Goal: Information Seeking & Learning: Learn about a topic

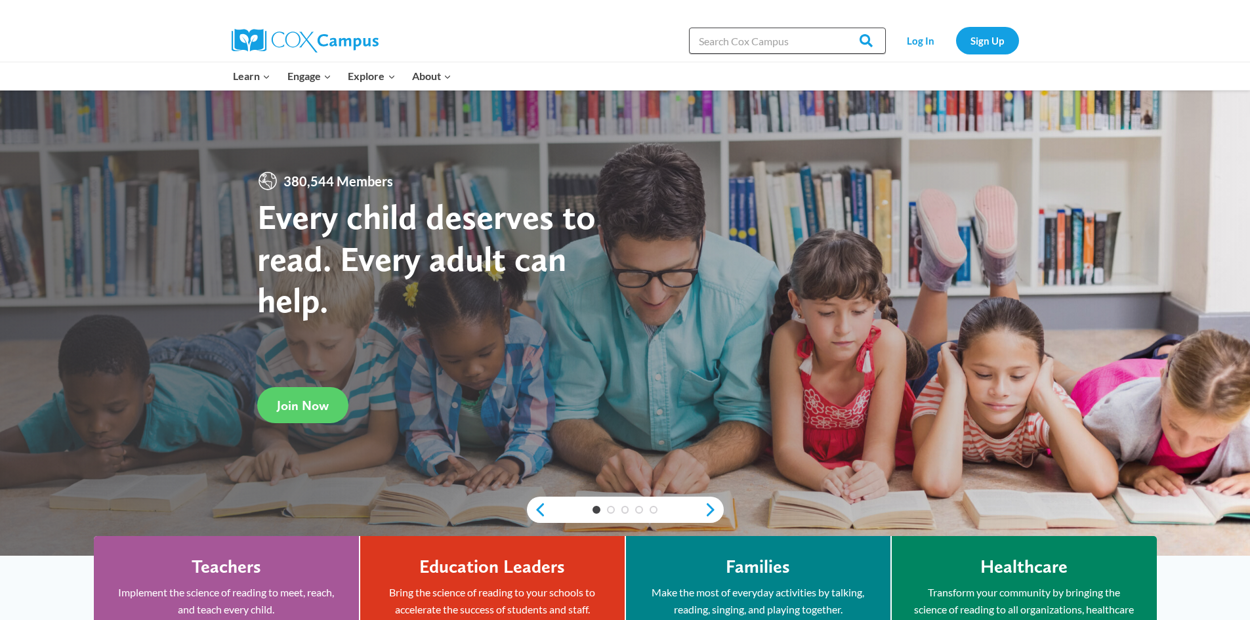
click at [790, 44] on input "Search in [URL][DOMAIN_NAME]" at bounding box center [787, 41] width 197 height 26
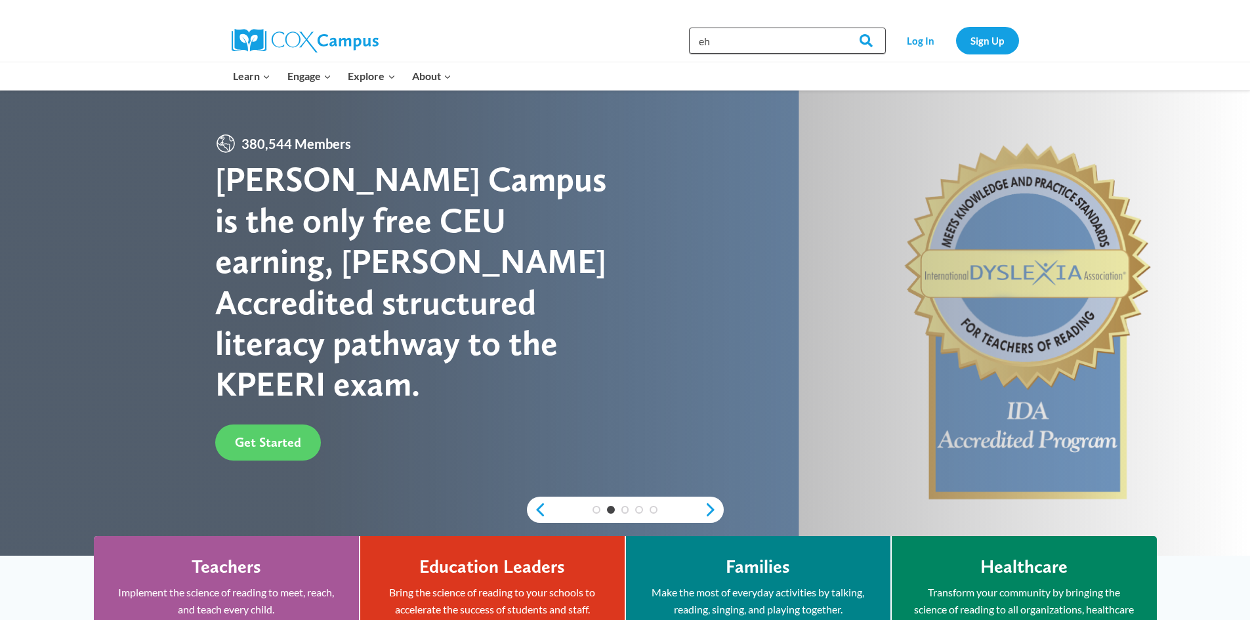
type input "e"
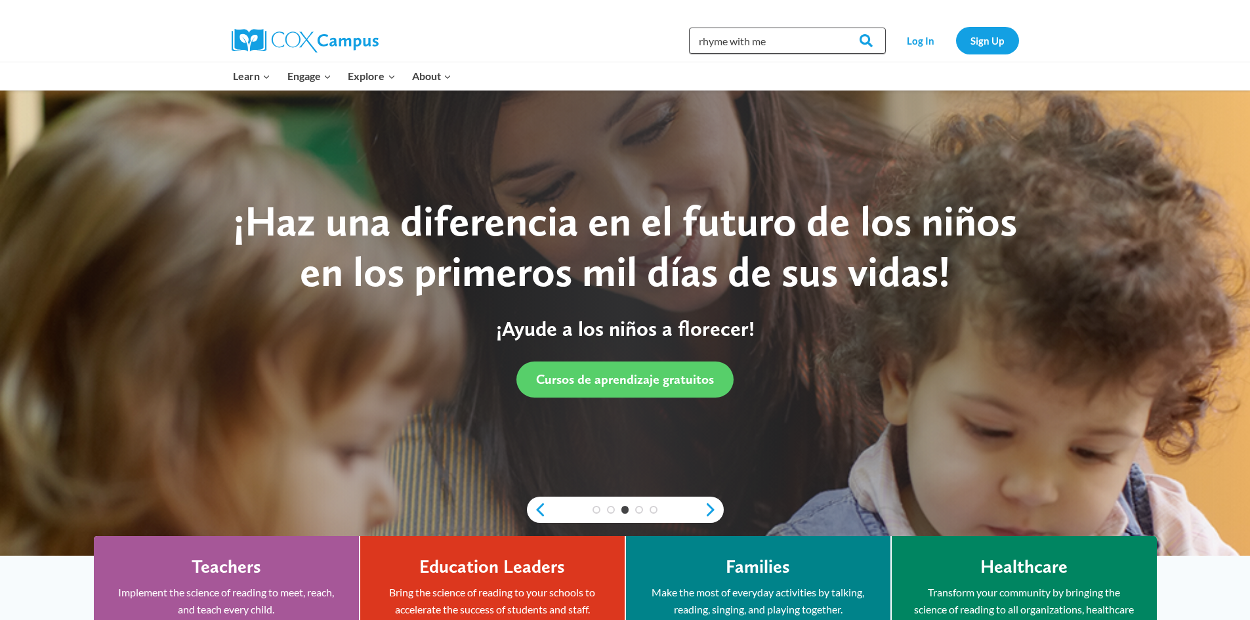
type input "rhyme with me"
click at [835, 28] on input "Search" at bounding box center [860, 41] width 51 height 26
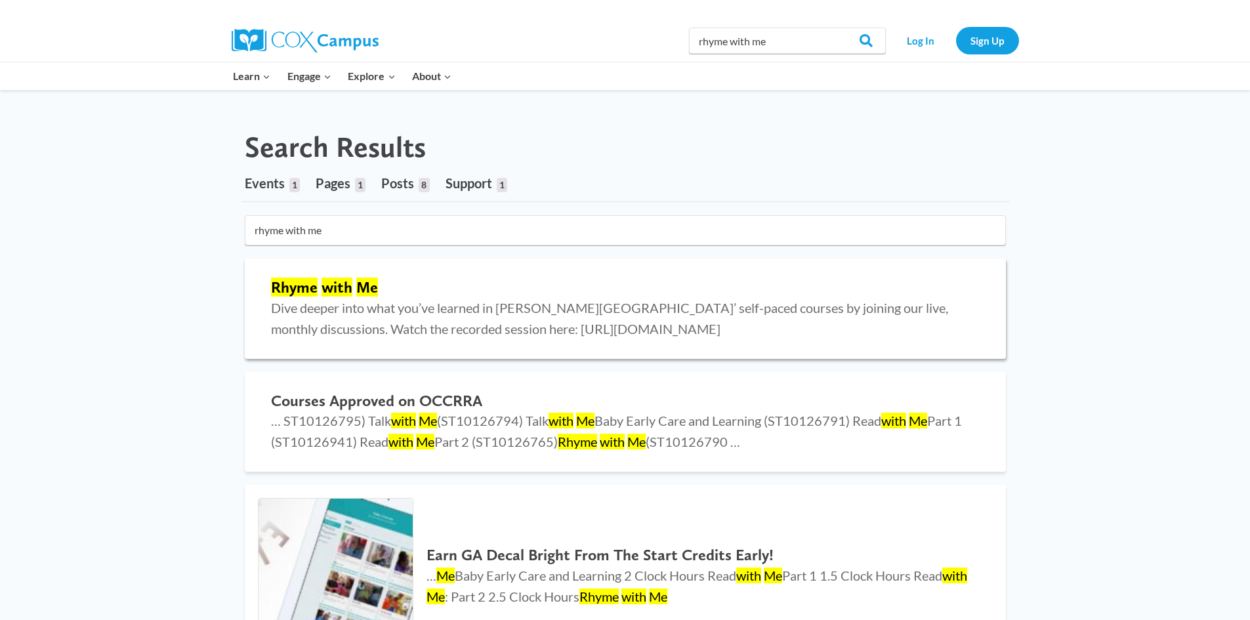
click at [268, 302] on div "Rhyme with Me Dive deeper into what you’ve learned in Cox Campus’ self-paced co…" at bounding box center [625, 309] width 735 height 74
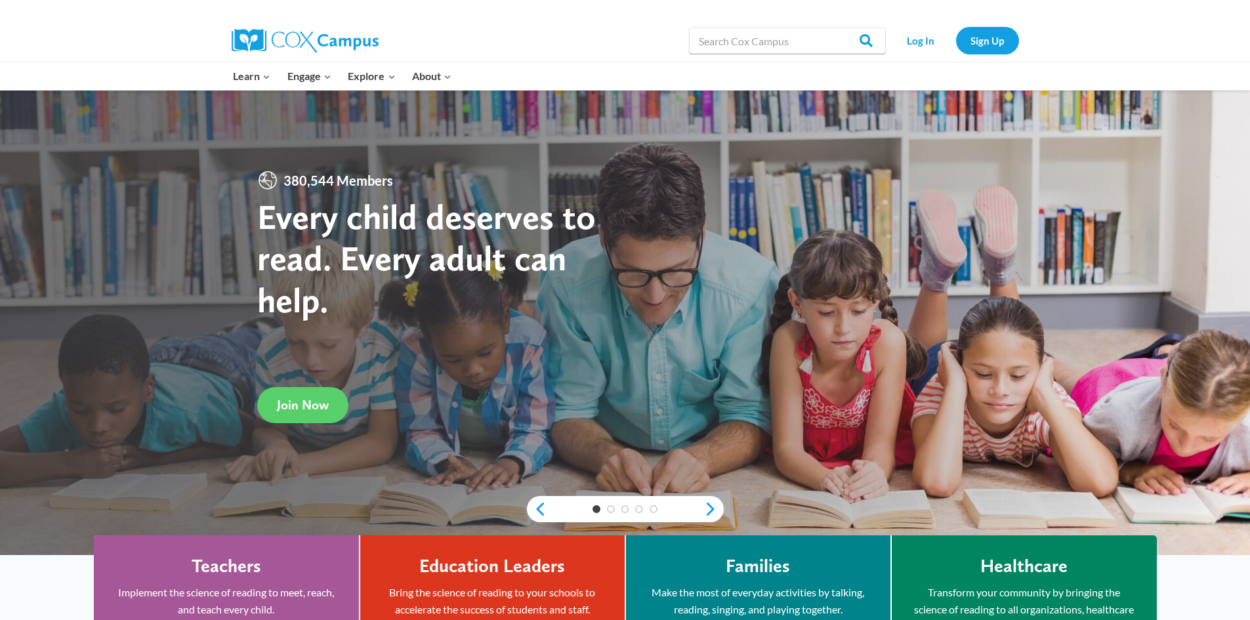
click at [246, 558] on h4 "Teachers" at bounding box center [227, 566] width 70 height 22
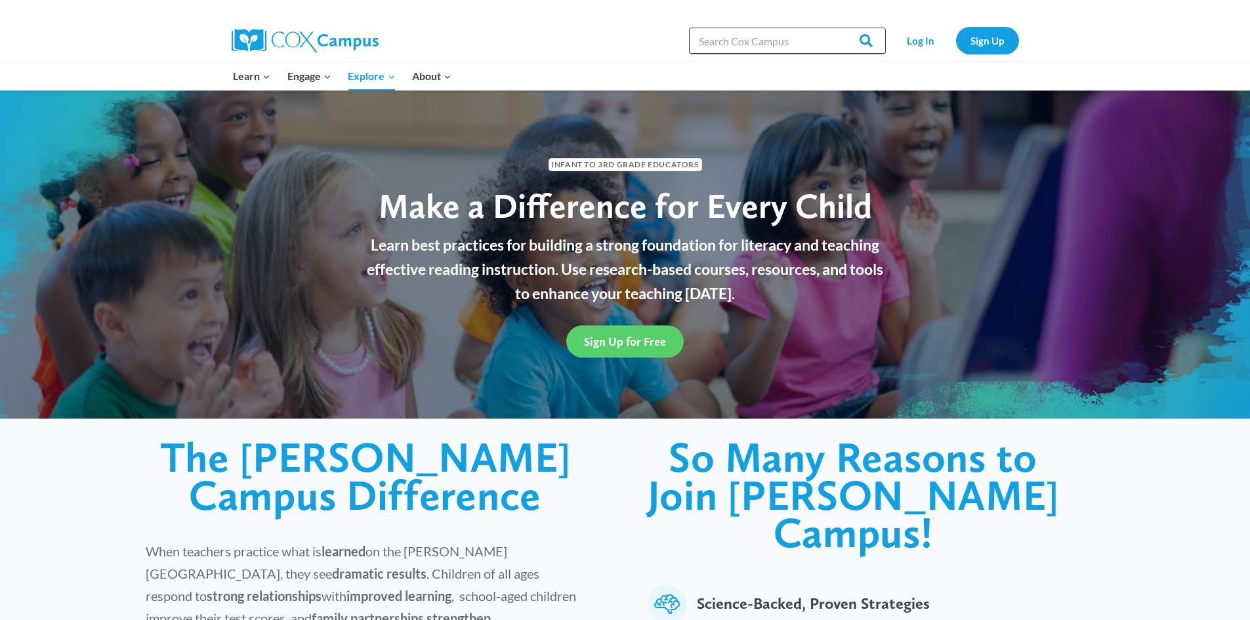
click at [753, 43] on input "Search in [URL][DOMAIN_NAME]" at bounding box center [787, 41] width 197 height 26
type input "rhyme with me"
click at [835, 28] on input "Search" at bounding box center [860, 41] width 51 height 26
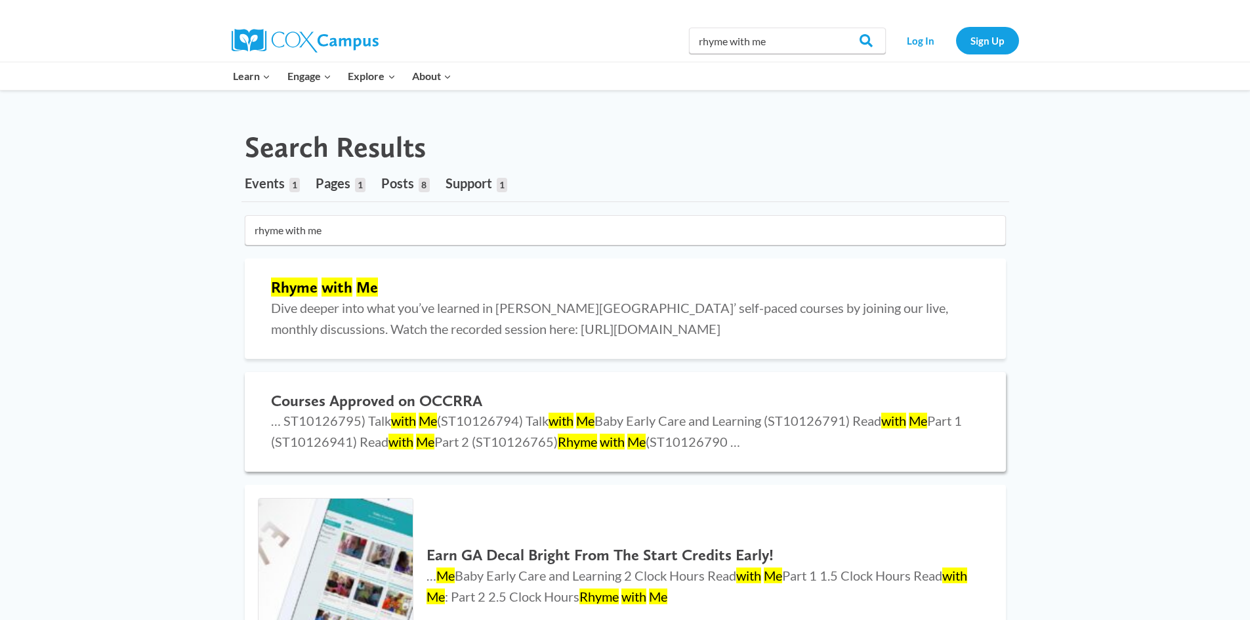
click at [469, 392] on h2 "Courses Approved on OCCRRA" at bounding box center [625, 401] width 709 height 19
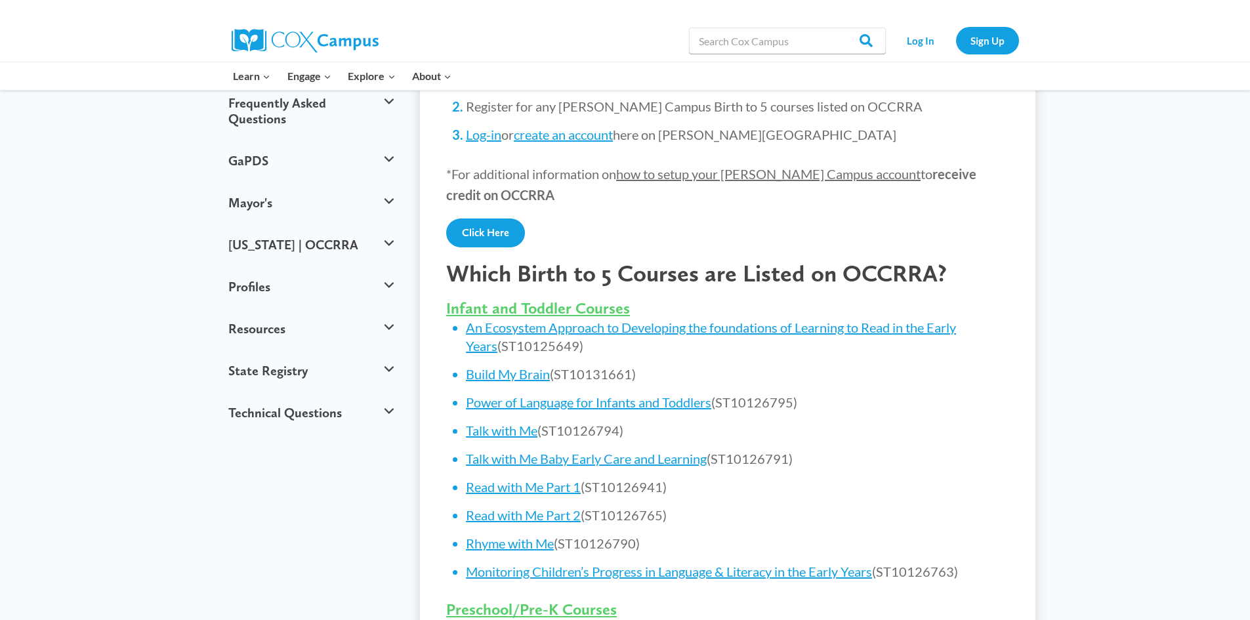
scroll to position [367, 0]
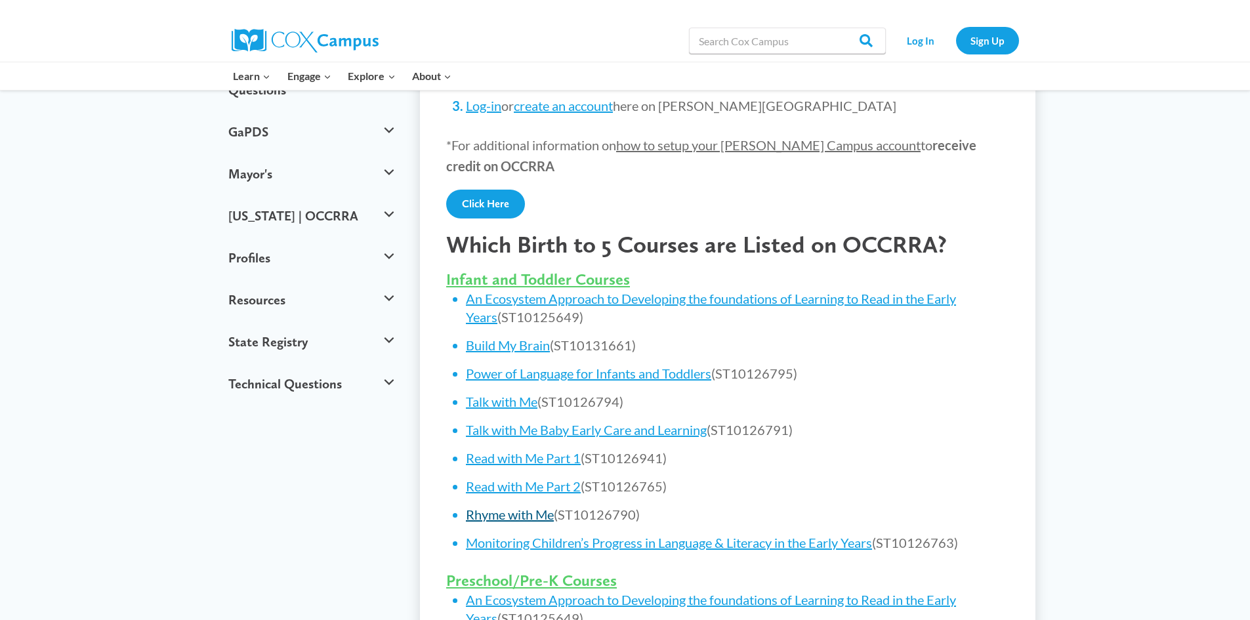
click at [505, 520] on link "Rhyme with Me" at bounding box center [510, 515] width 88 height 16
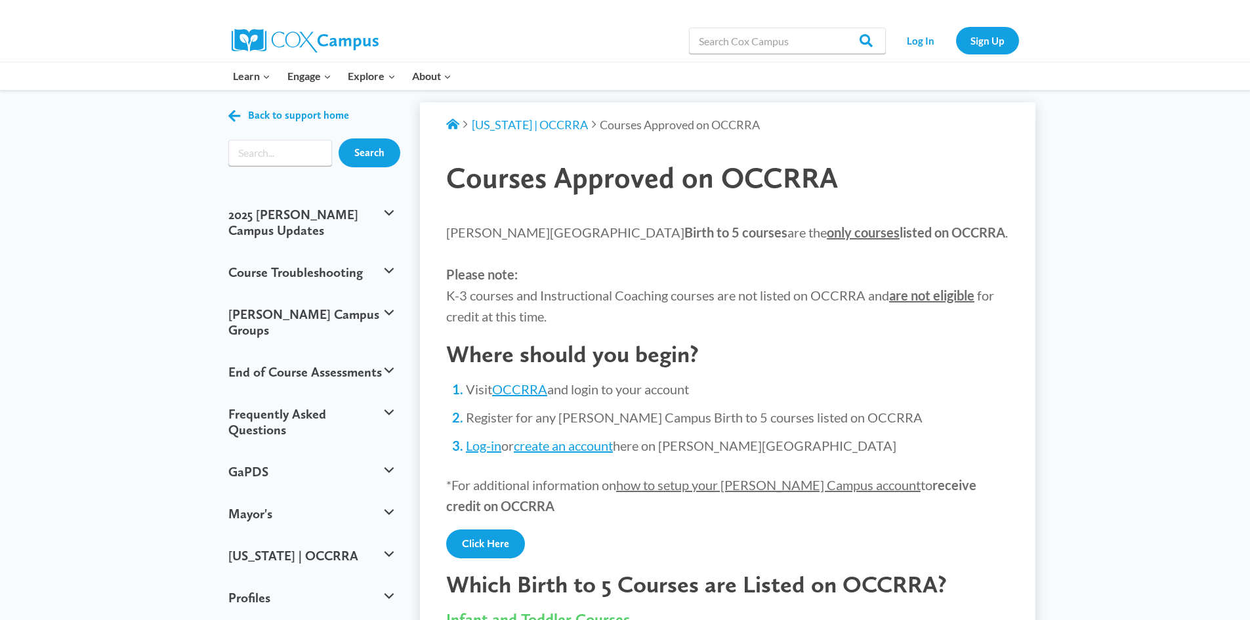
scroll to position [26, 0]
